Goal: Check status

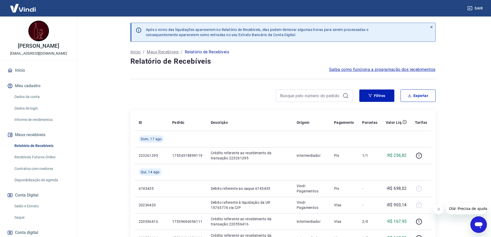
click at [30, 210] on link "Saldo e Extrato" at bounding box center [41, 206] width 58 height 11
